Goal: Information Seeking & Learning: Learn about a topic

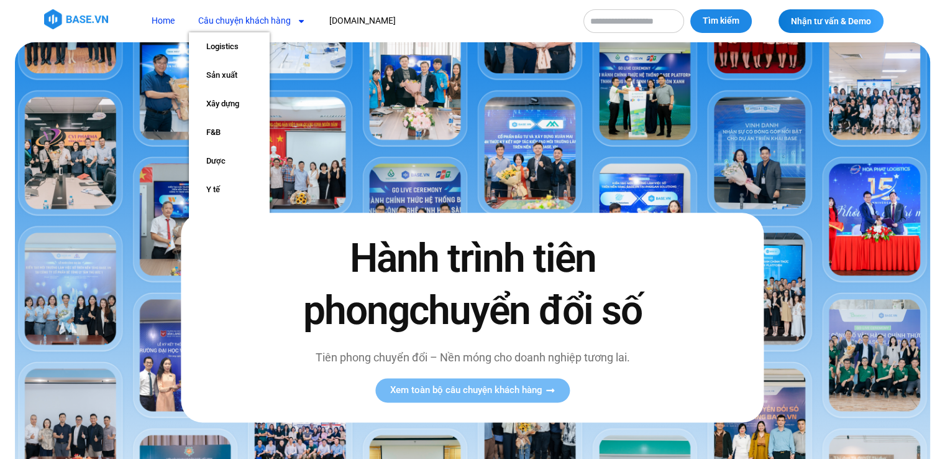
click at [272, 21] on link "Câu chuyện khách hàng" at bounding box center [252, 20] width 126 height 23
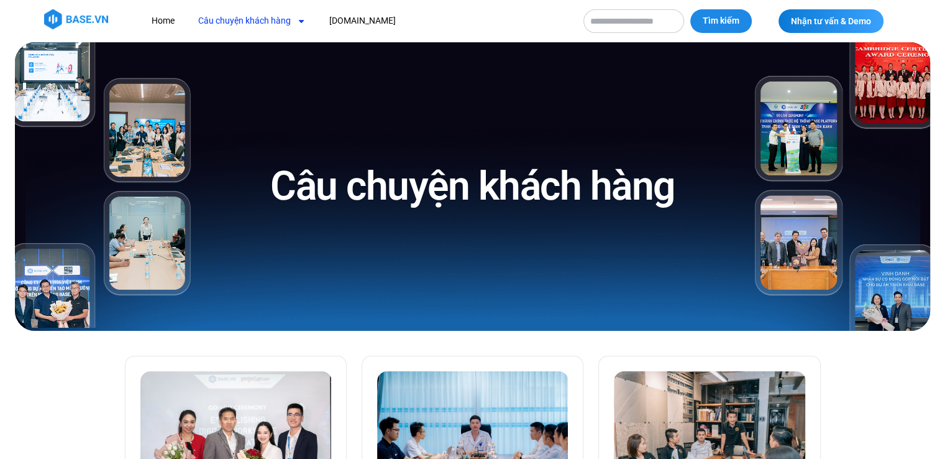
click at [644, 24] on input "Tìm kiếm" at bounding box center [633, 21] width 101 height 24
type input "******"
click at [690, 9] on button "Tìm kiếm" at bounding box center [721, 21] width 62 height 24
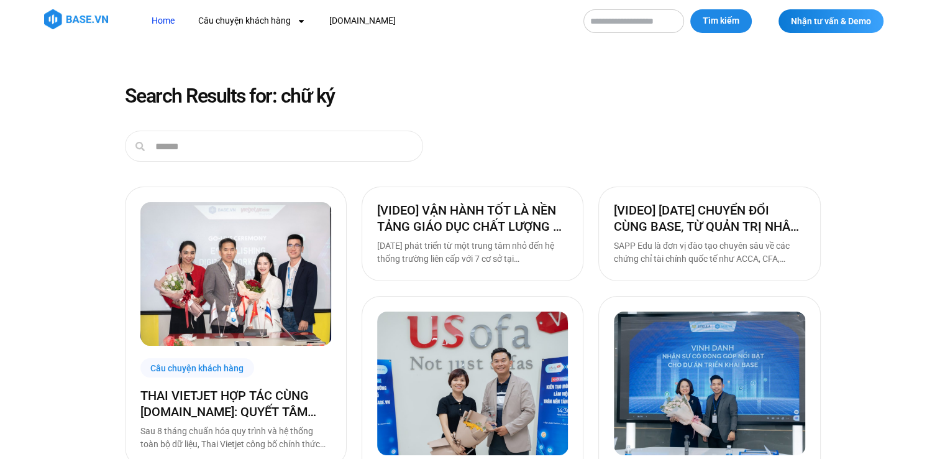
click at [167, 19] on link "Home" at bounding box center [163, 20] width 42 height 23
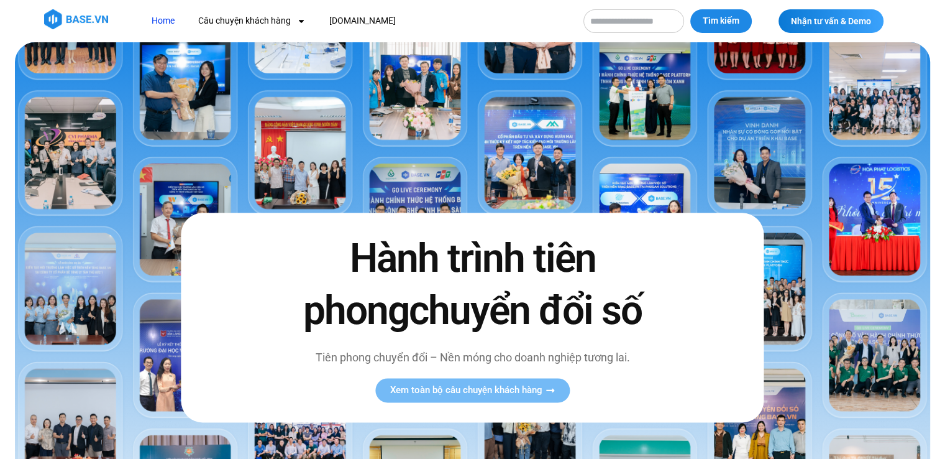
click at [160, 17] on link "Home" at bounding box center [163, 20] width 42 height 23
click at [635, 18] on input "Tìm kiếm" at bounding box center [633, 21] width 101 height 24
